Goal: Check status

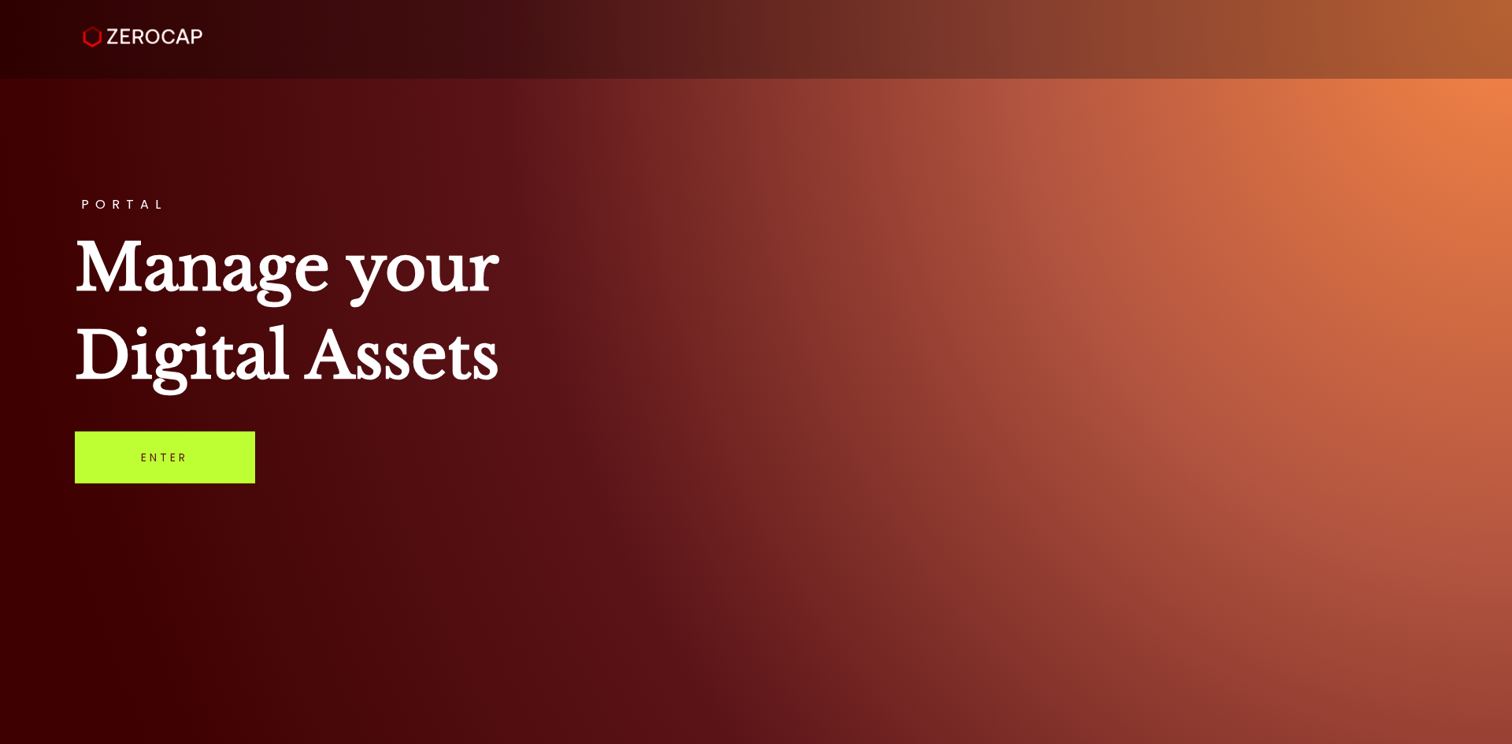
click at [222, 457] on link "Enter" at bounding box center [165, 457] width 180 height 52
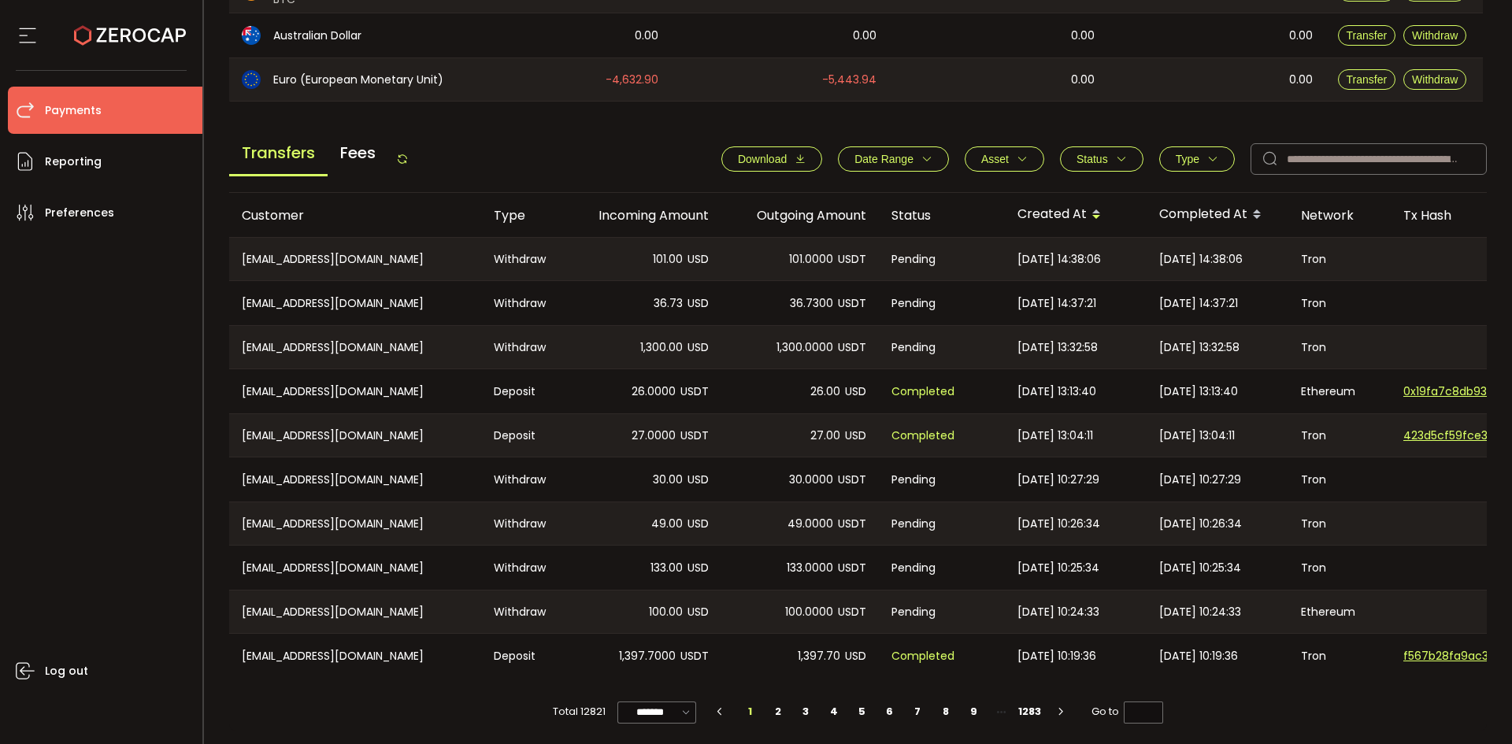
scroll to position [532, 0]
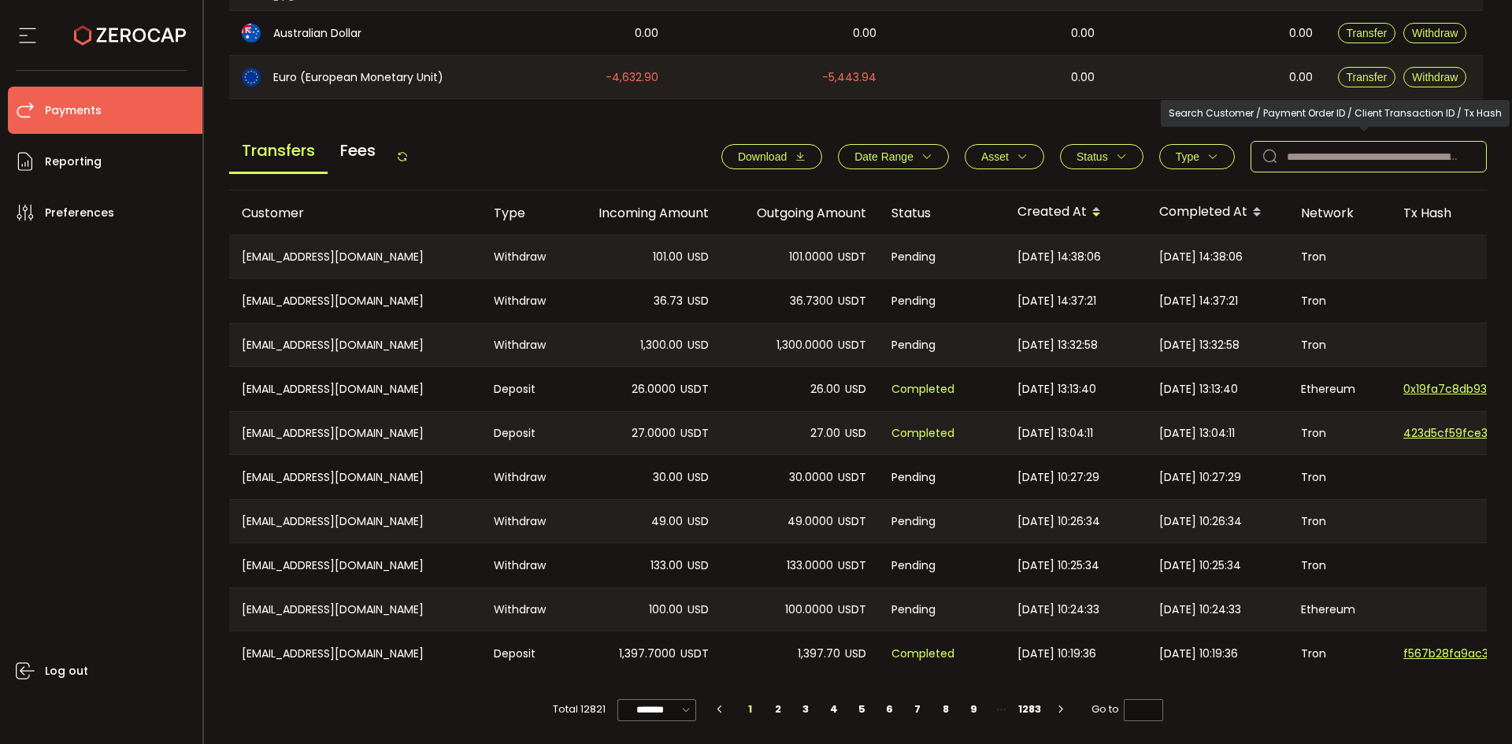
drag, startPoint x: 1279, startPoint y: 144, endPoint x: 1311, endPoint y: 155, distance: 34.1
click at [1282, 146] on div at bounding box center [1368, 156] width 236 height 31
paste input "**********"
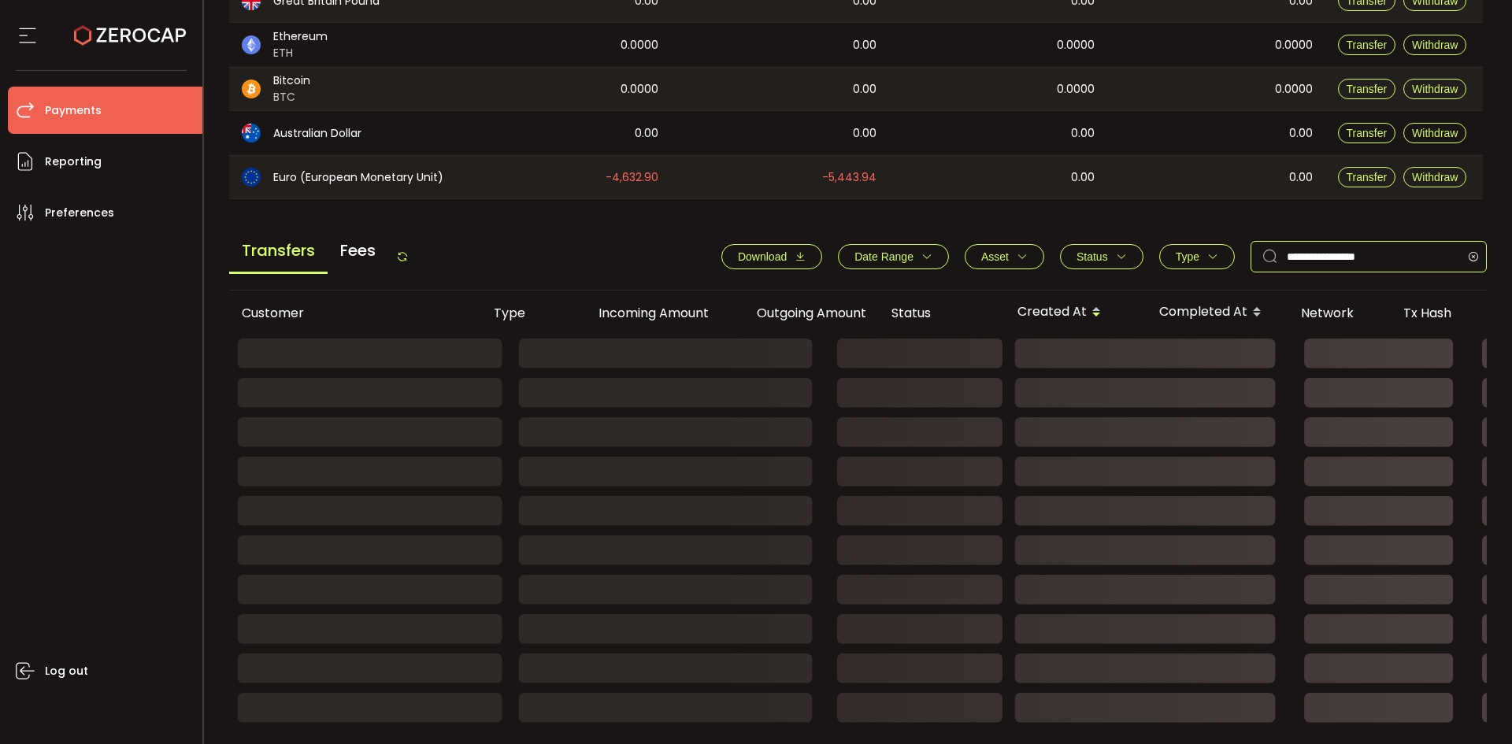
type input "**********"
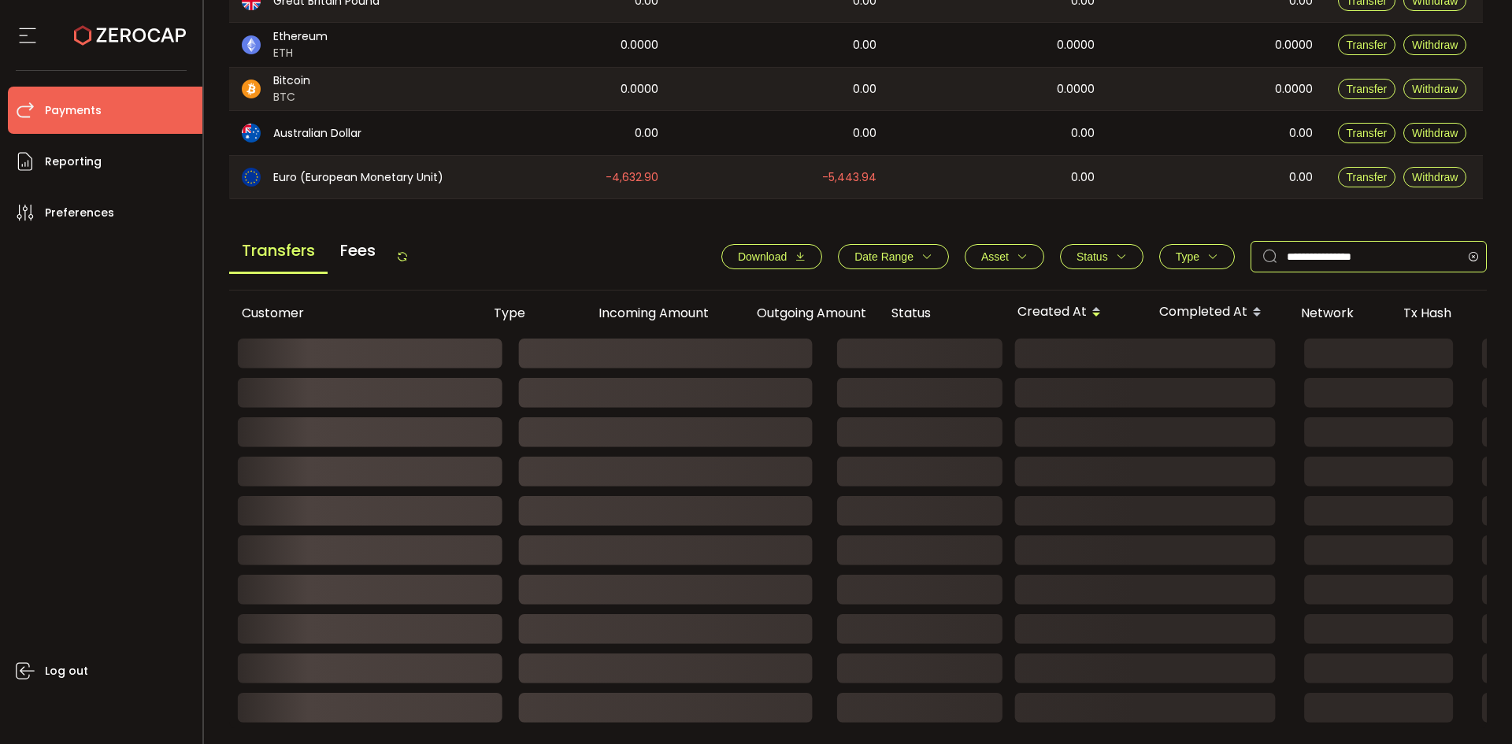
scroll to position [259, 0]
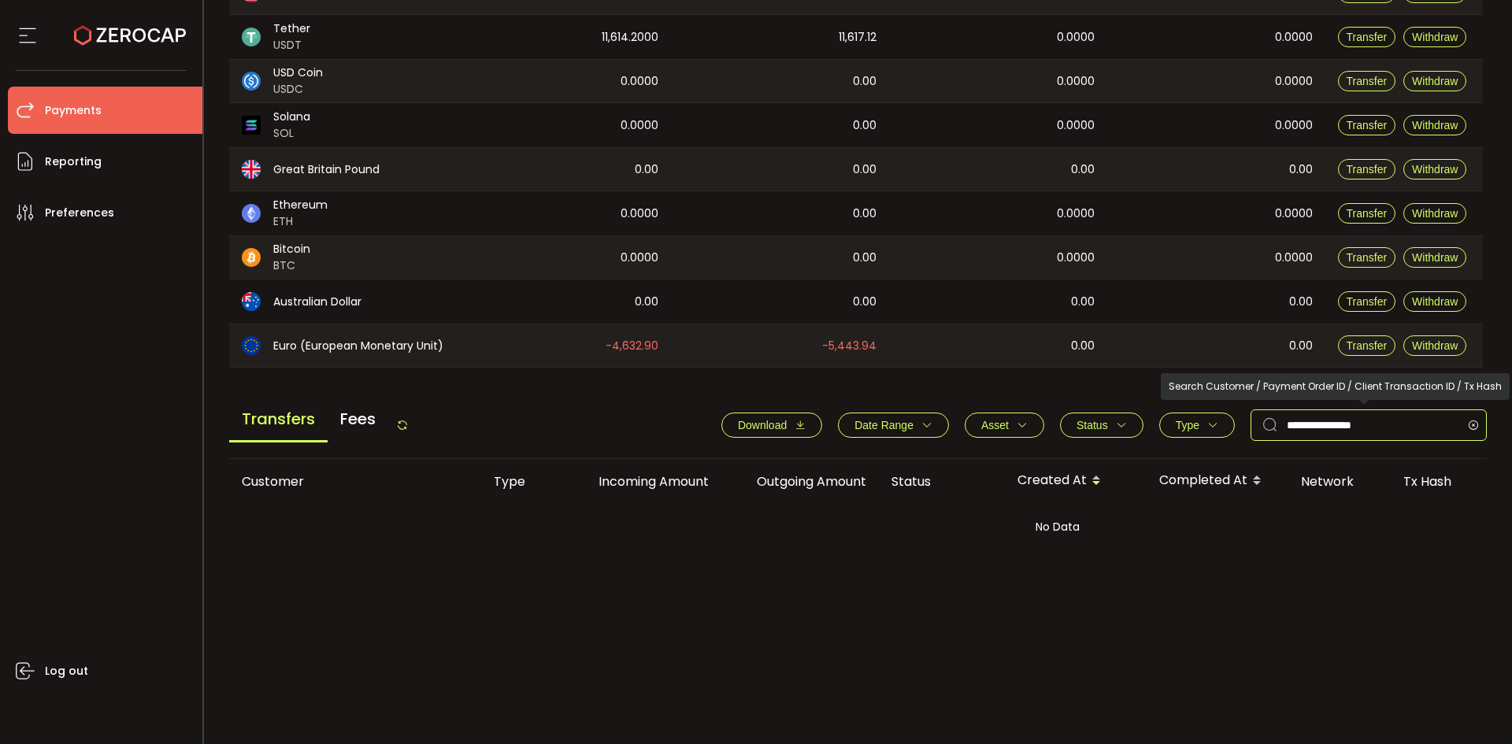
drag, startPoint x: 1394, startPoint y: 413, endPoint x: 1273, endPoint y: 428, distance: 122.3
click at [1273, 428] on div "**********" at bounding box center [1368, 424] width 236 height 31
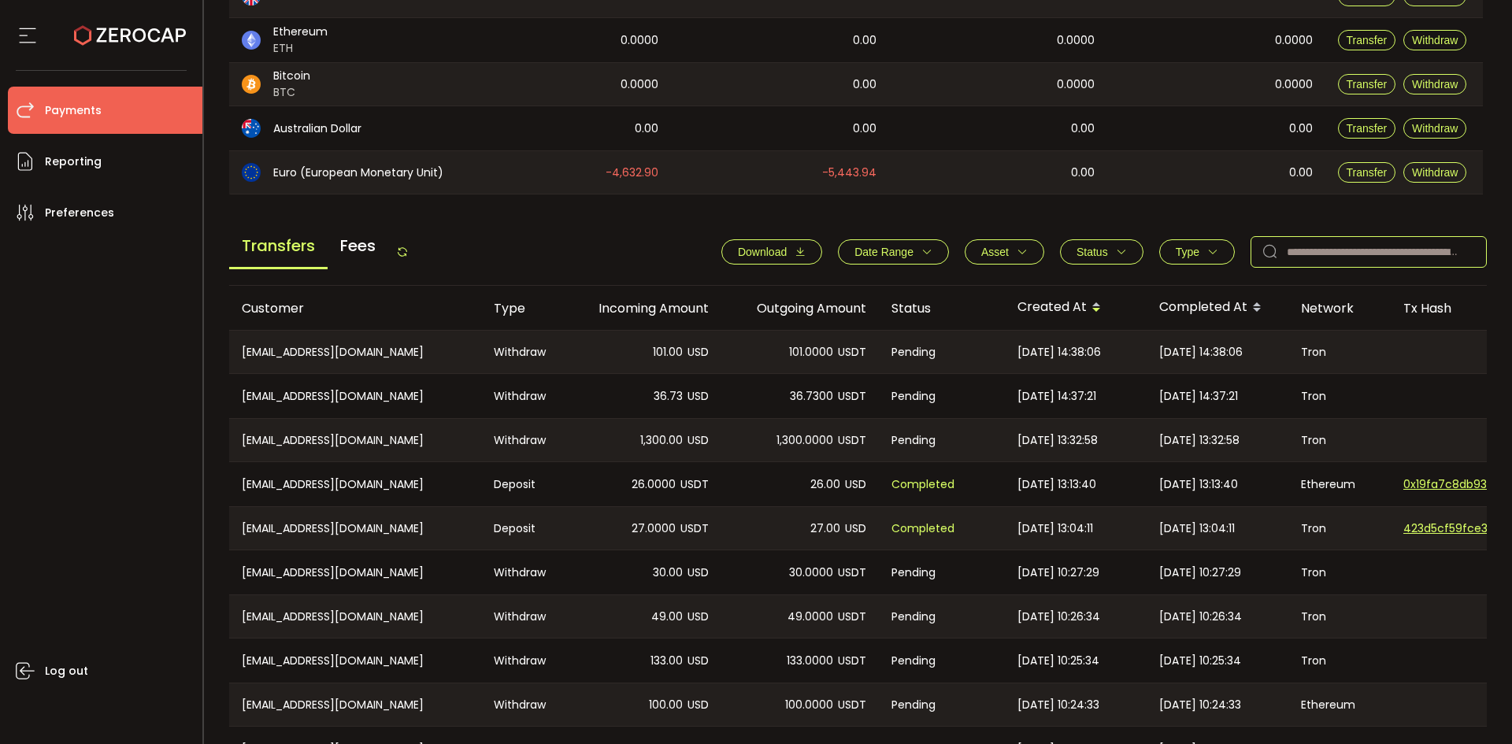
scroll to position [532, 0]
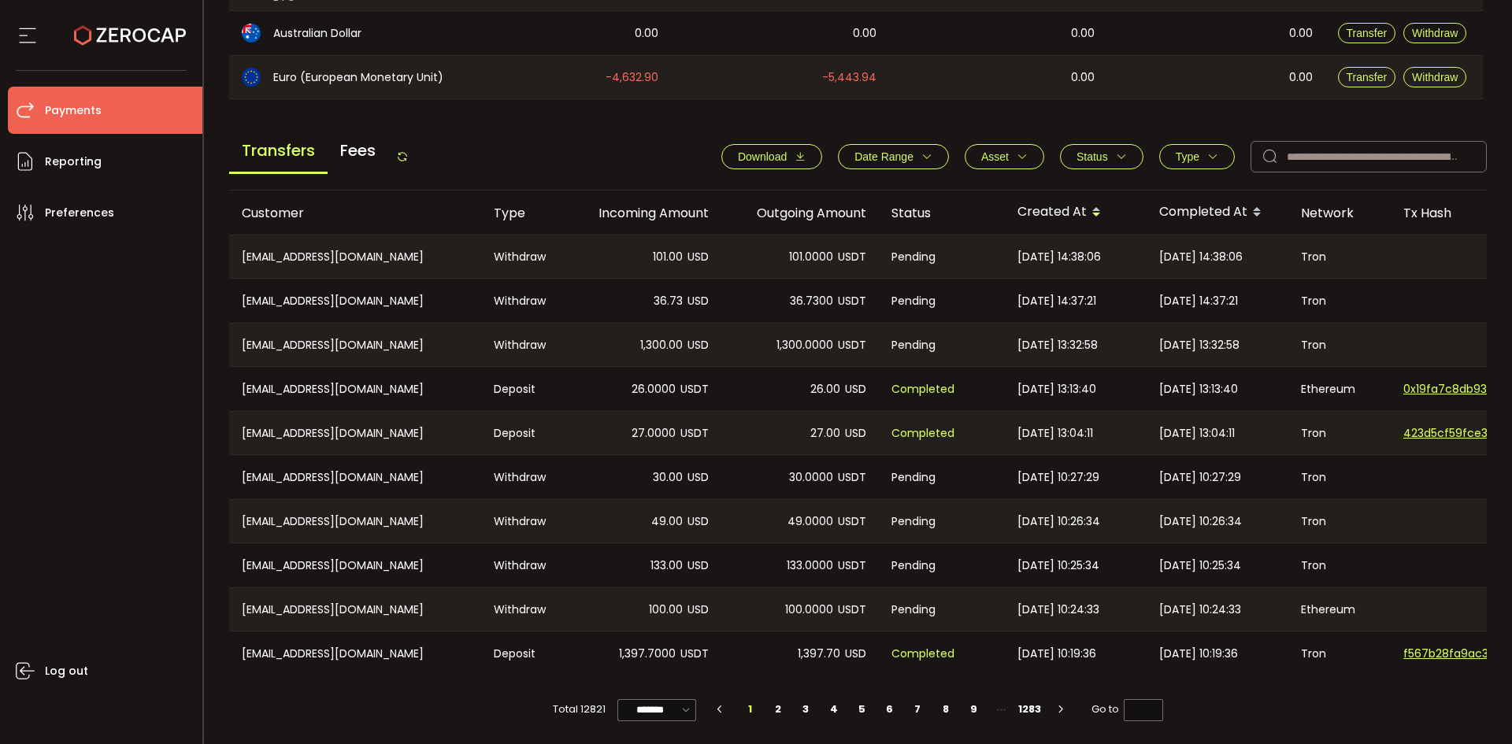
click at [1101, 157] on span "Status" at bounding box center [1091, 156] width 31 height 13
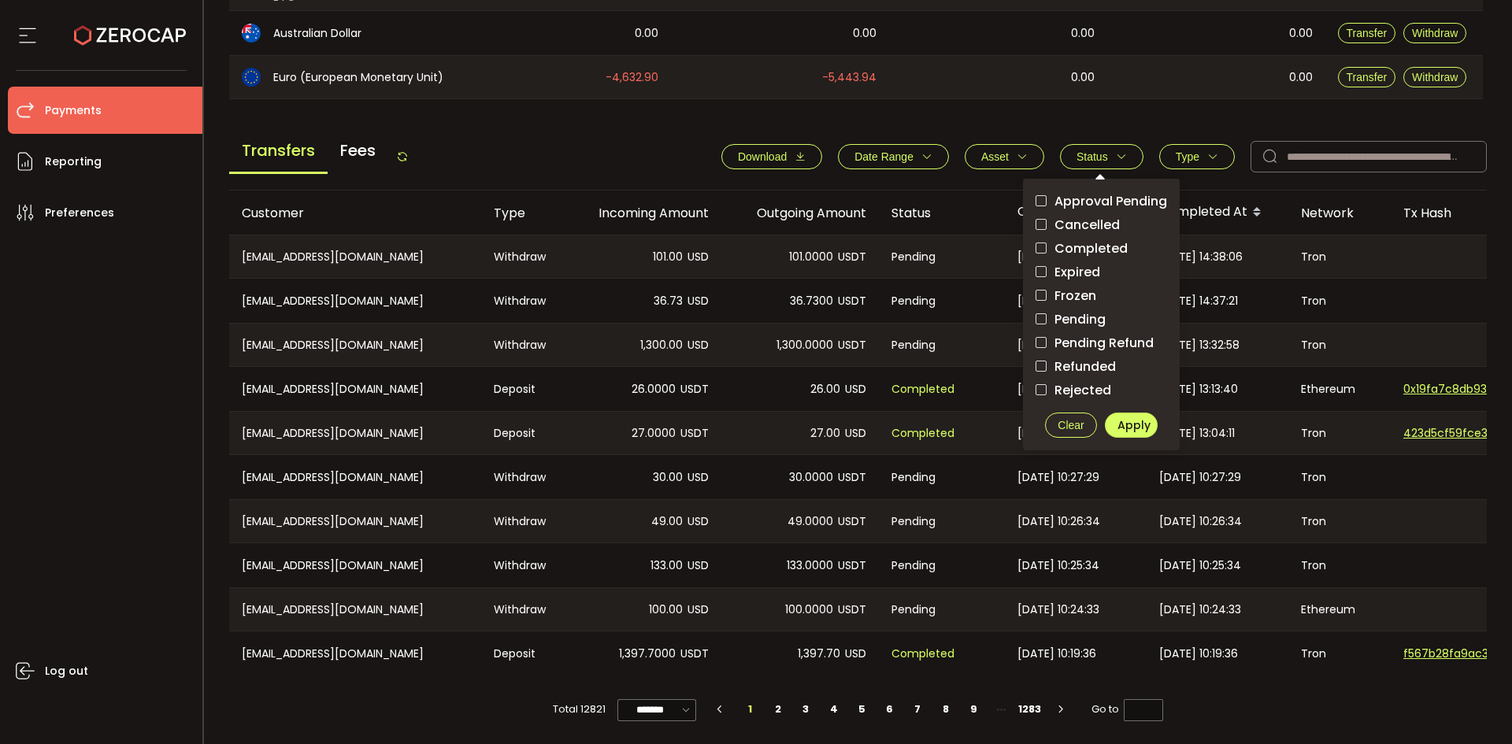
click at [1068, 317] on span "Pending" at bounding box center [1075, 319] width 59 height 15
click at [1129, 417] on span "Apply" at bounding box center [1133, 425] width 33 height 16
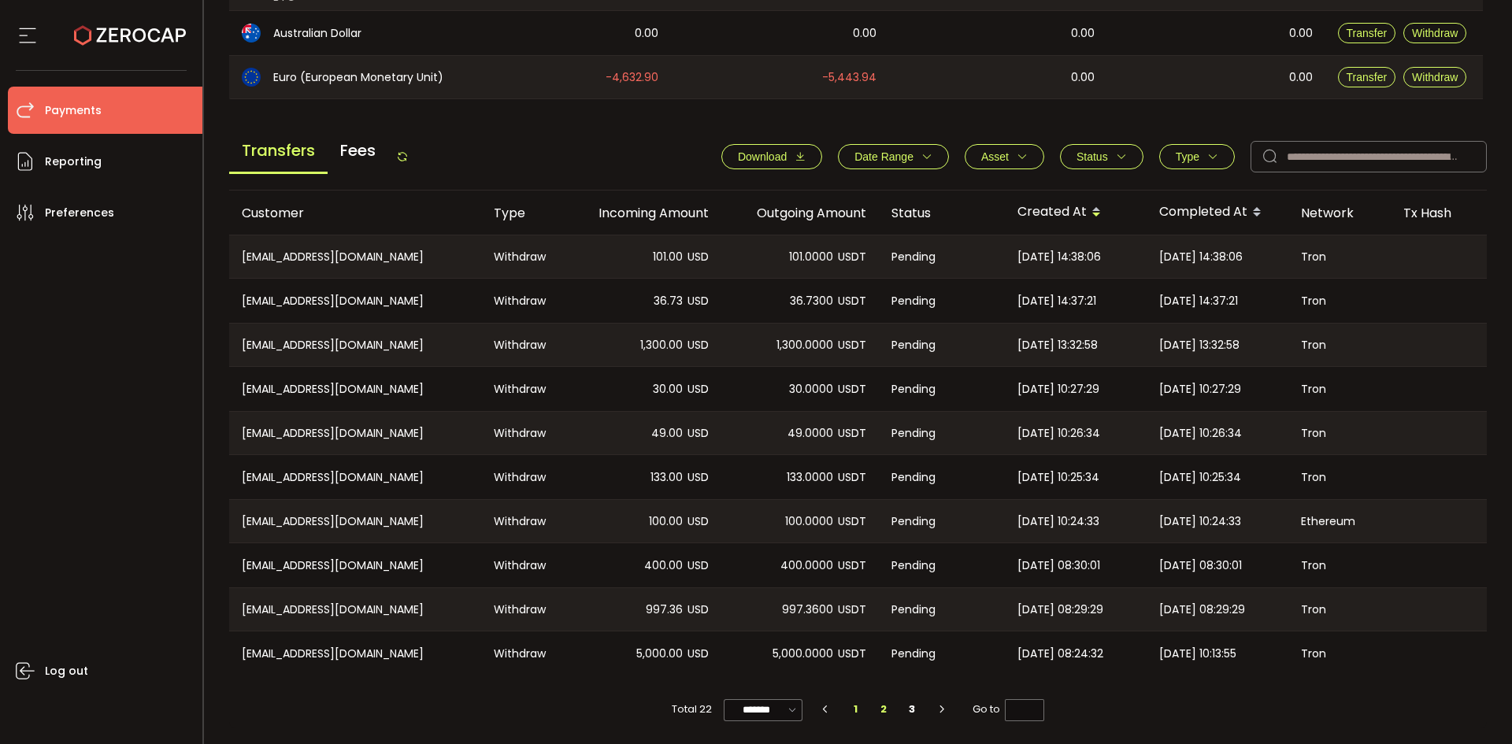
click at [879, 705] on li "2" at bounding box center [884, 709] width 28 height 22
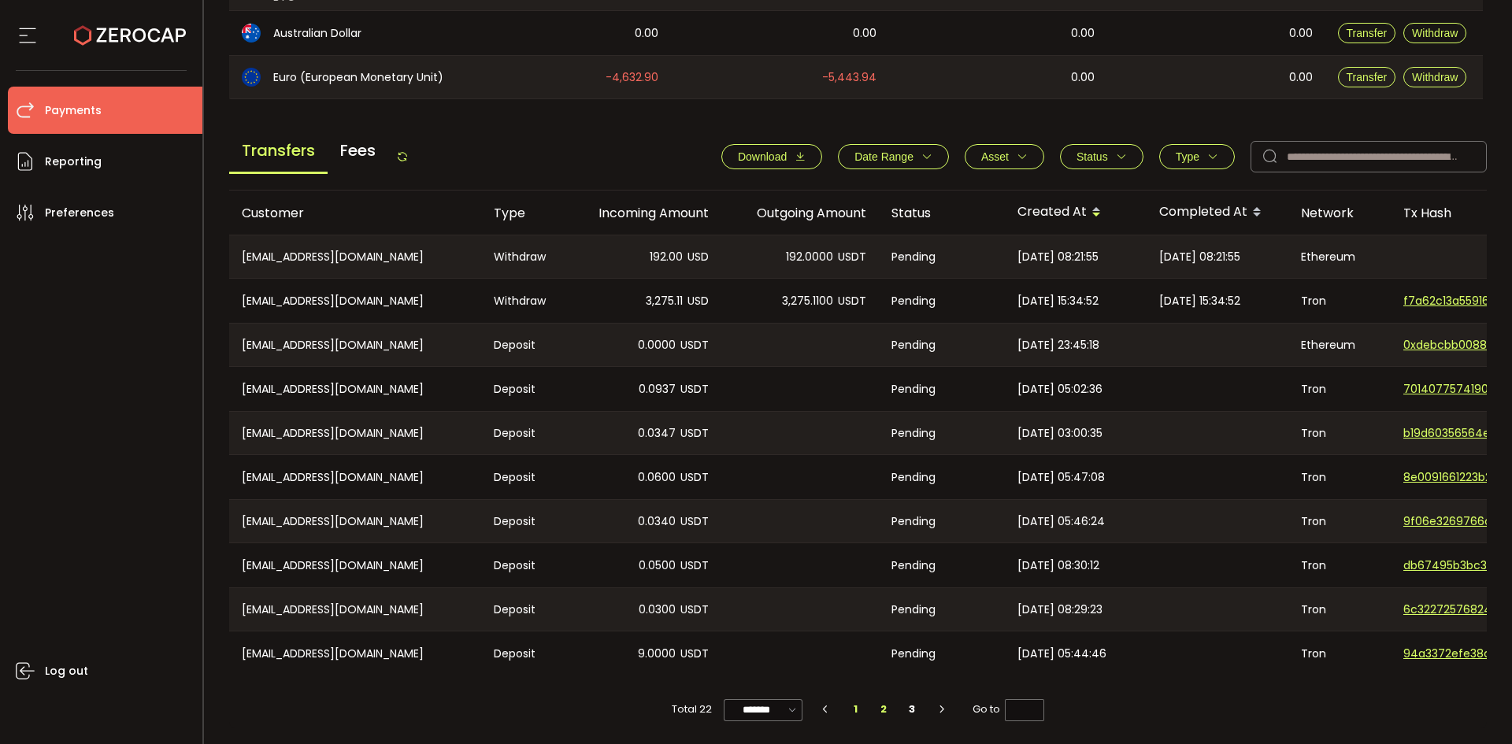
click at [853, 712] on li "1" at bounding box center [856, 709] width 28 height 22
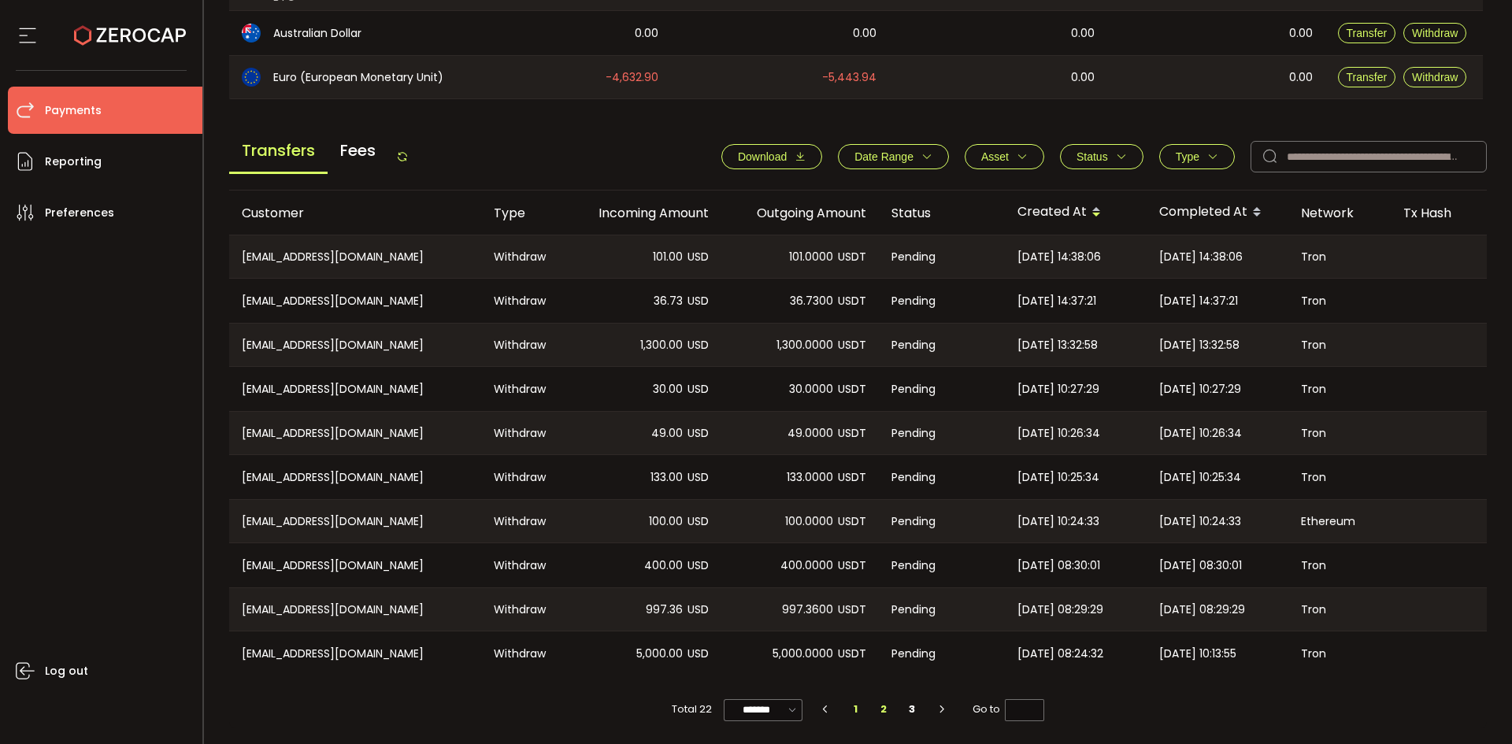
click at [888, 705] on li "2" at bounding box center [884, 709] width 28 height 22
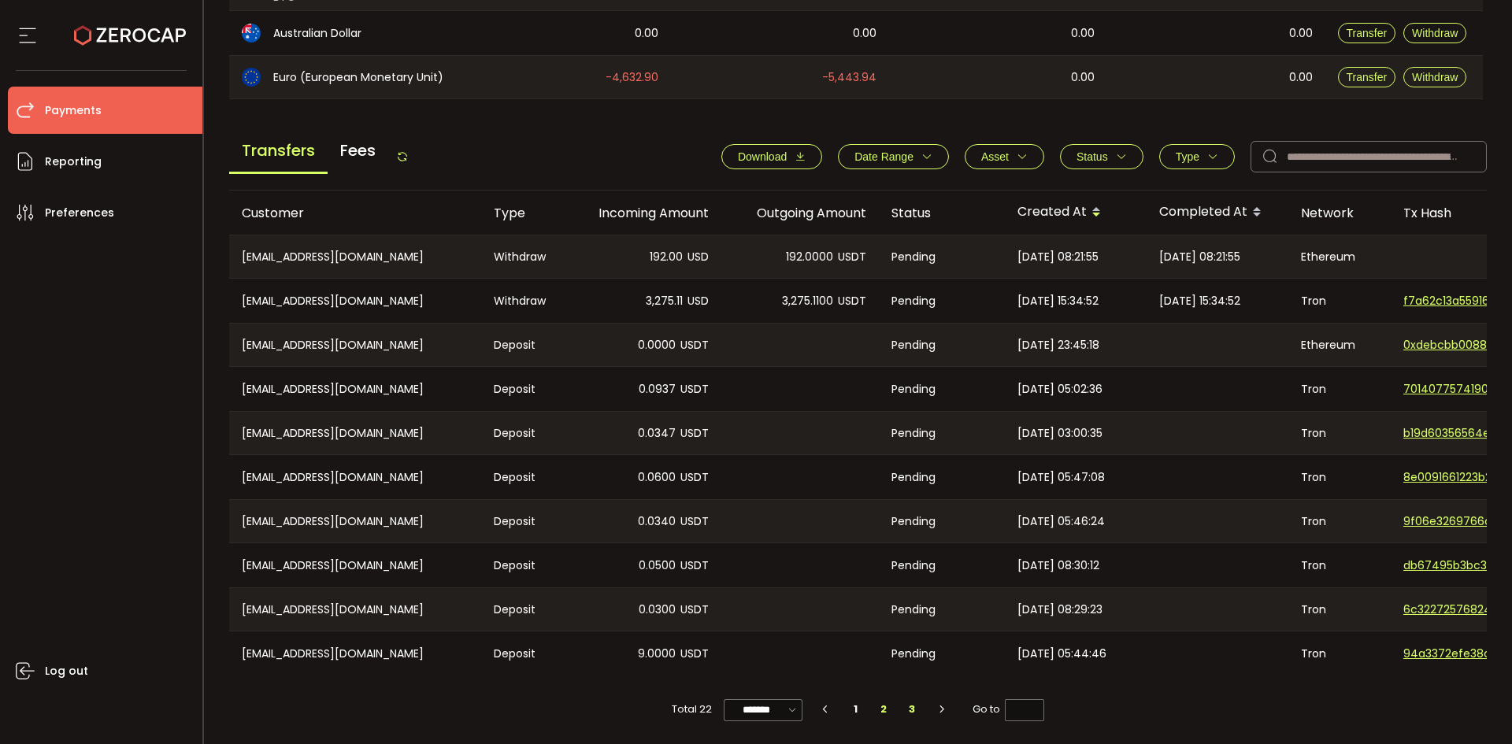
click at [905, 709] on li "3" at bounding box center [912, 709] width 28 height 22
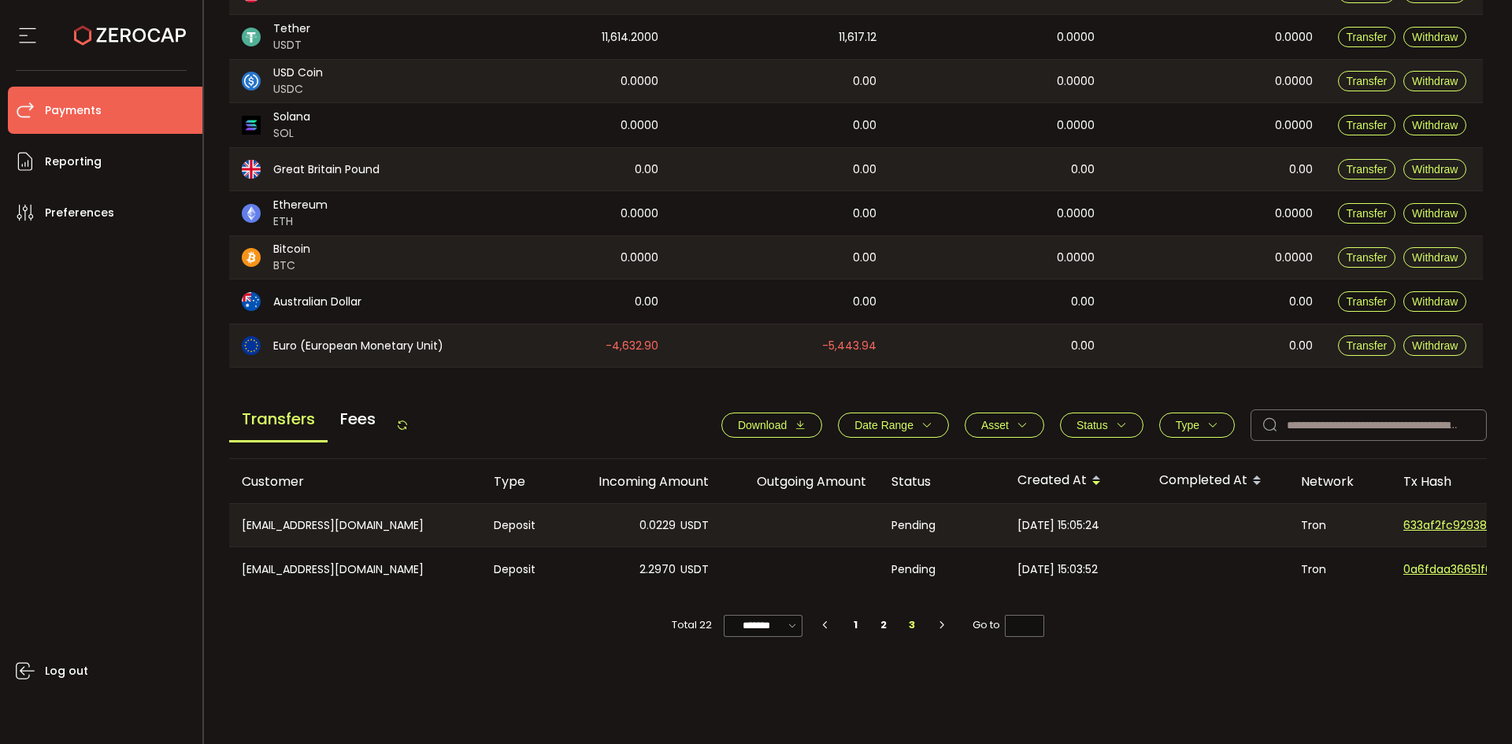
scroll to position [259, 0]
click at [883, 631] on li "2" at bounding box center [884, 625] width 28 height 22
type input "*"
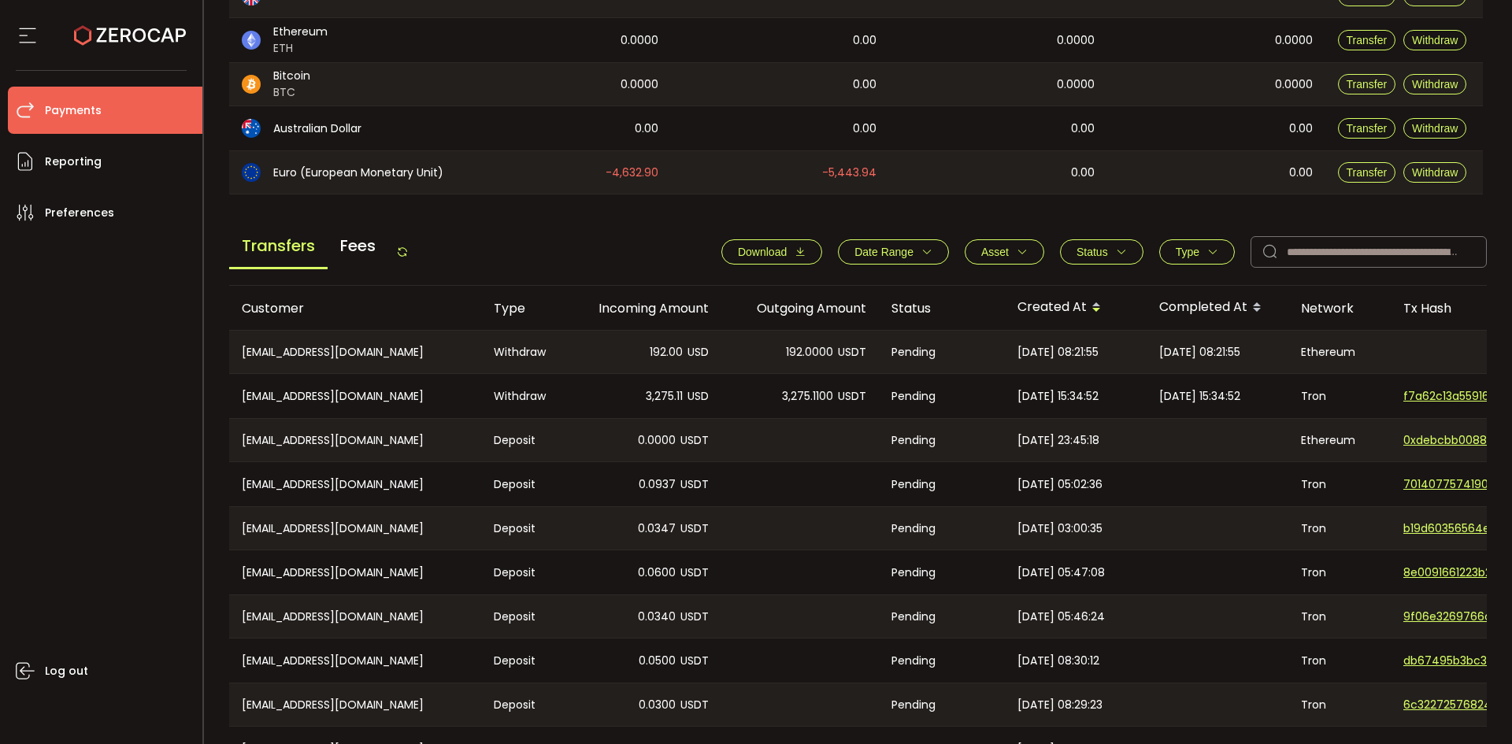
scroll to position [532, 0]
